Goal: Find specific page/section: Find specific page/section

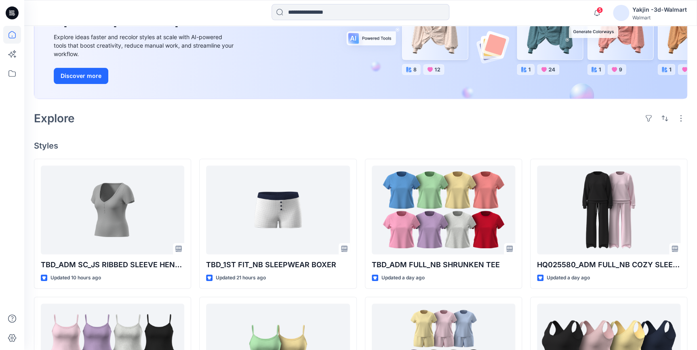
scroll to position [183, 0]
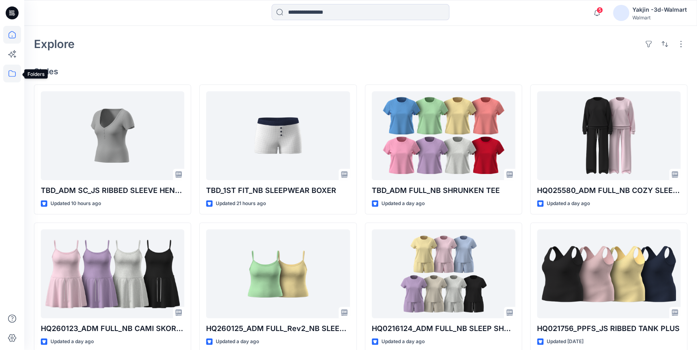
drag, startPoint x: 12, startPoint y: 74, endPoint x: 18, endPoint y: 74, distance: 6.1
click at [12, 74] on icon at bounding box center [12, 74] width 18 height 18
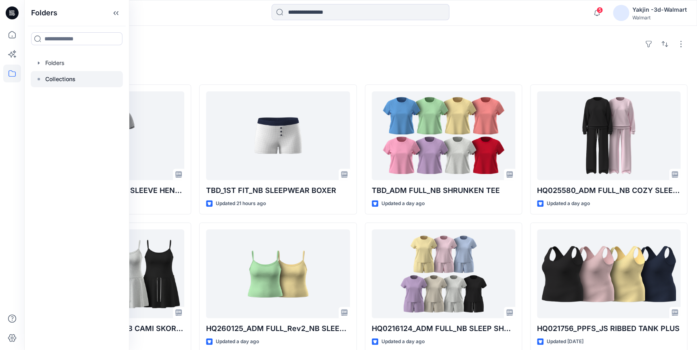
click at [84, 76] on div at bounding box center [77, 79] width 92 height 16
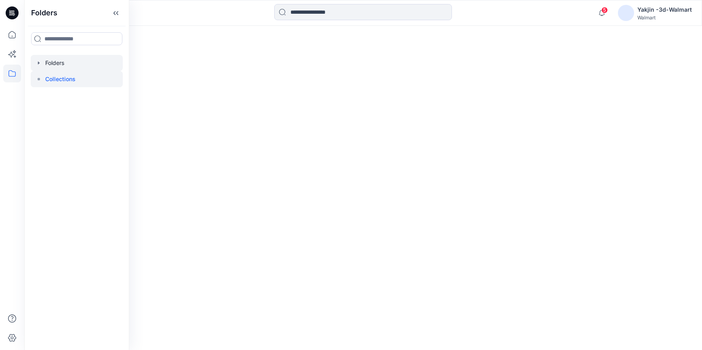
click at [88, 59] on div at bounding box center [77, 63] width 92 height 16
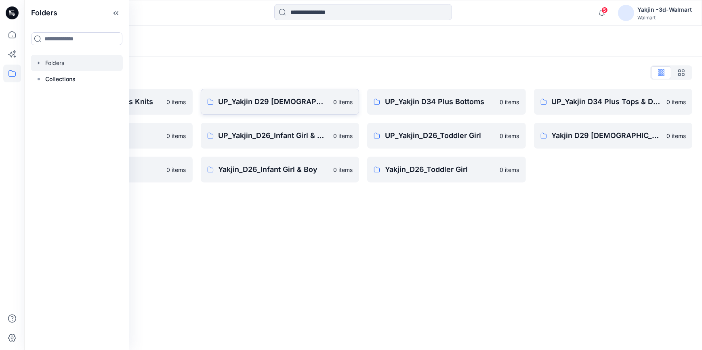
click at [252, 95] on link "UP_Yakjin D29 [DEMOGRAPHIC_DATA] Sleep 0 items" at bounding box center [280, 102] width 159 height 26
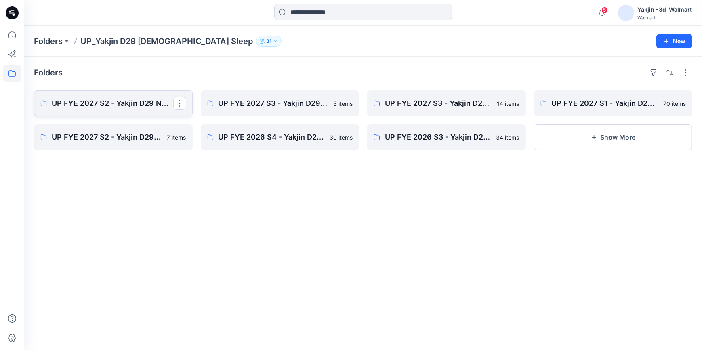
click at [118, 105] on p "UP FYE 2027 S2 - Yakjin D29 NOBO [DEMOGRAPHIC_DATA] Sleepwear" at bounding box center [113, 103] width 122 height 11
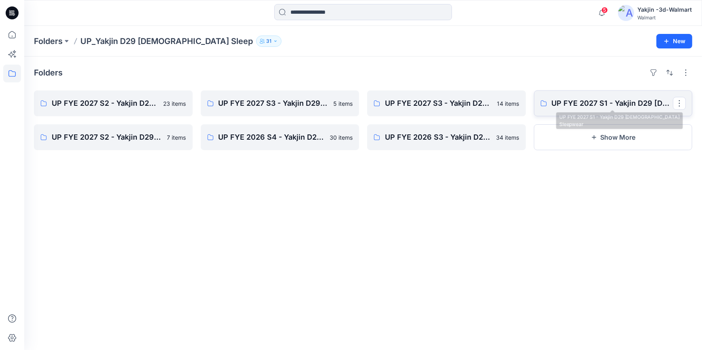
click at [604, 101] on p "UP FYE 2027 S1 - Yakjin D29 [DEMOGRAPHIC_DATA] Sleepwear" at bounding box center [613, 103] width 122 height 11
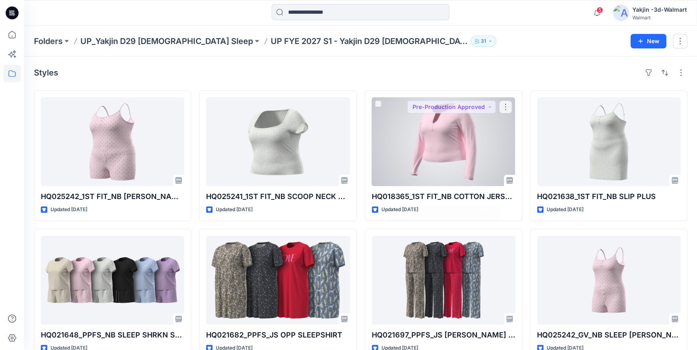
drag, startPoint x: 466, startPoint y: 141, endPoint x: 475, endPoint y: 144, distance: 9.2
click at [466, 141] on div at bounding box center [443, 141] width 143 height 89
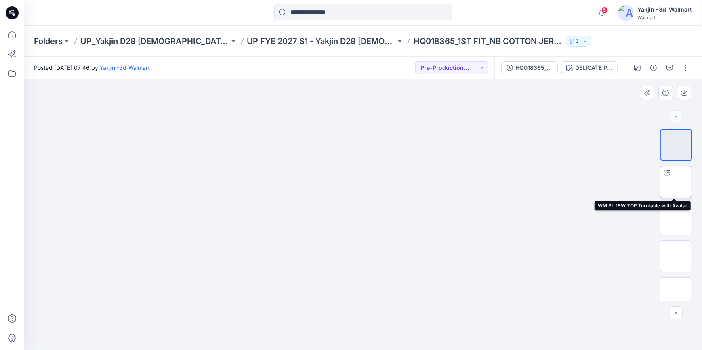
click at [676, 182] on img at bounding box center [676, 182] width 0 height 0
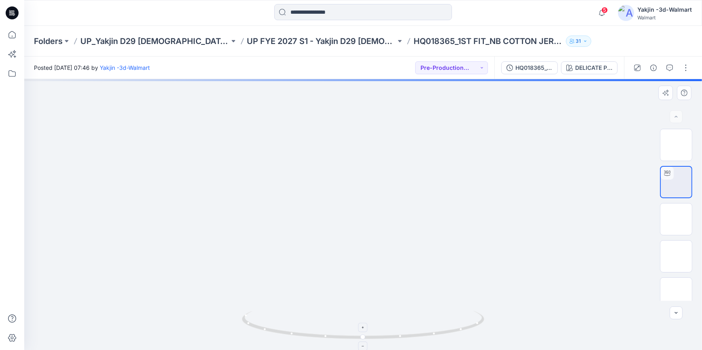
drag, startPoint x: 418, startPoint y: 334, endPoint x: 425, endPoint y: 330, distance: 8.0
